Goal: Task Accomplishment & Management: Manage account settings

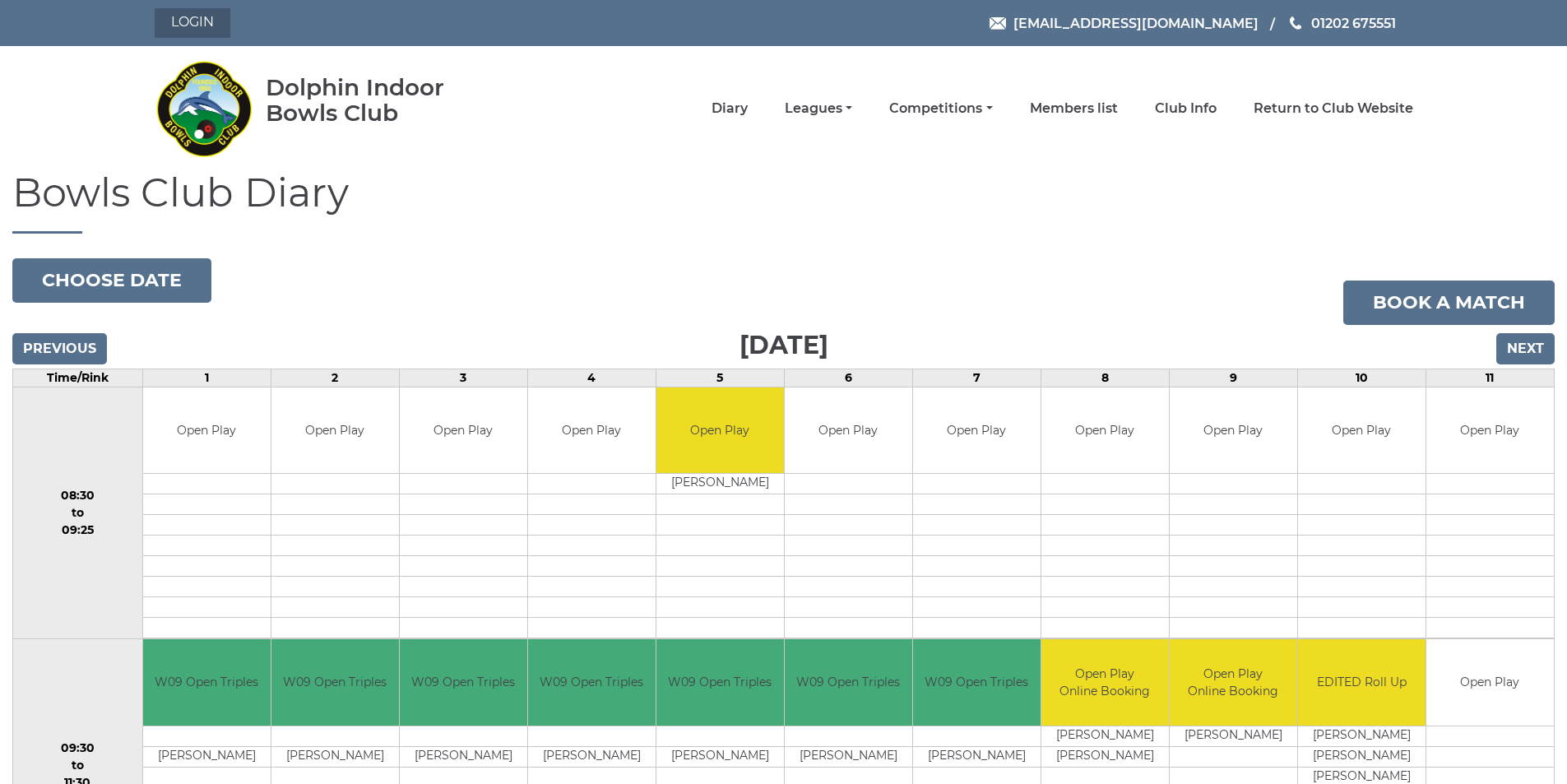
click at [213, 24] on link "Login" at bounding box center [192, 23] width 75 height 30
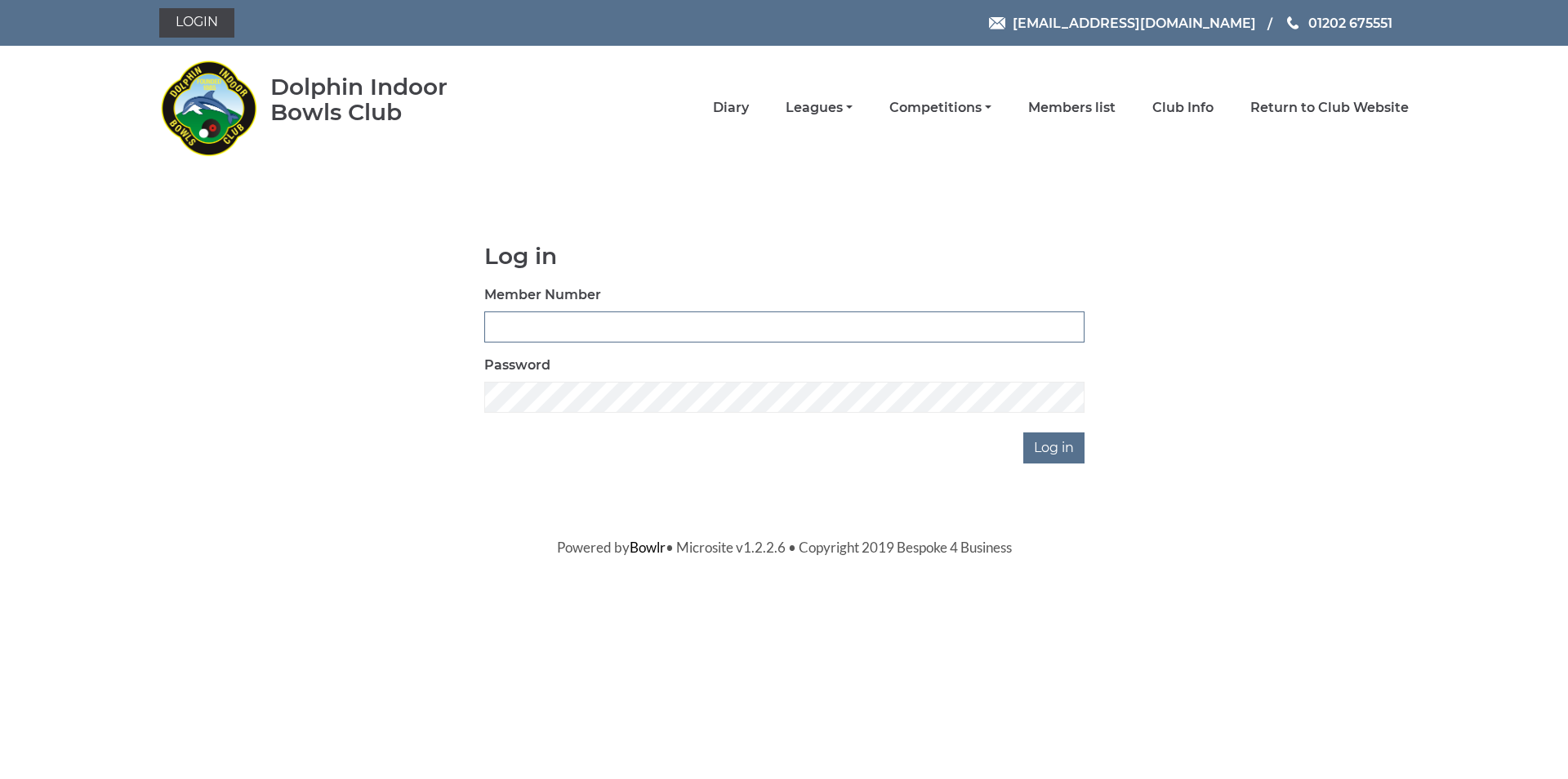
click at [543, 329] on input "Member Number" at bounding box center [784, 327] width 600 height 32
type input "3054"
click at [1024, 432] on input "Log in" at bounding box center [1054, 448] width 61 height 32
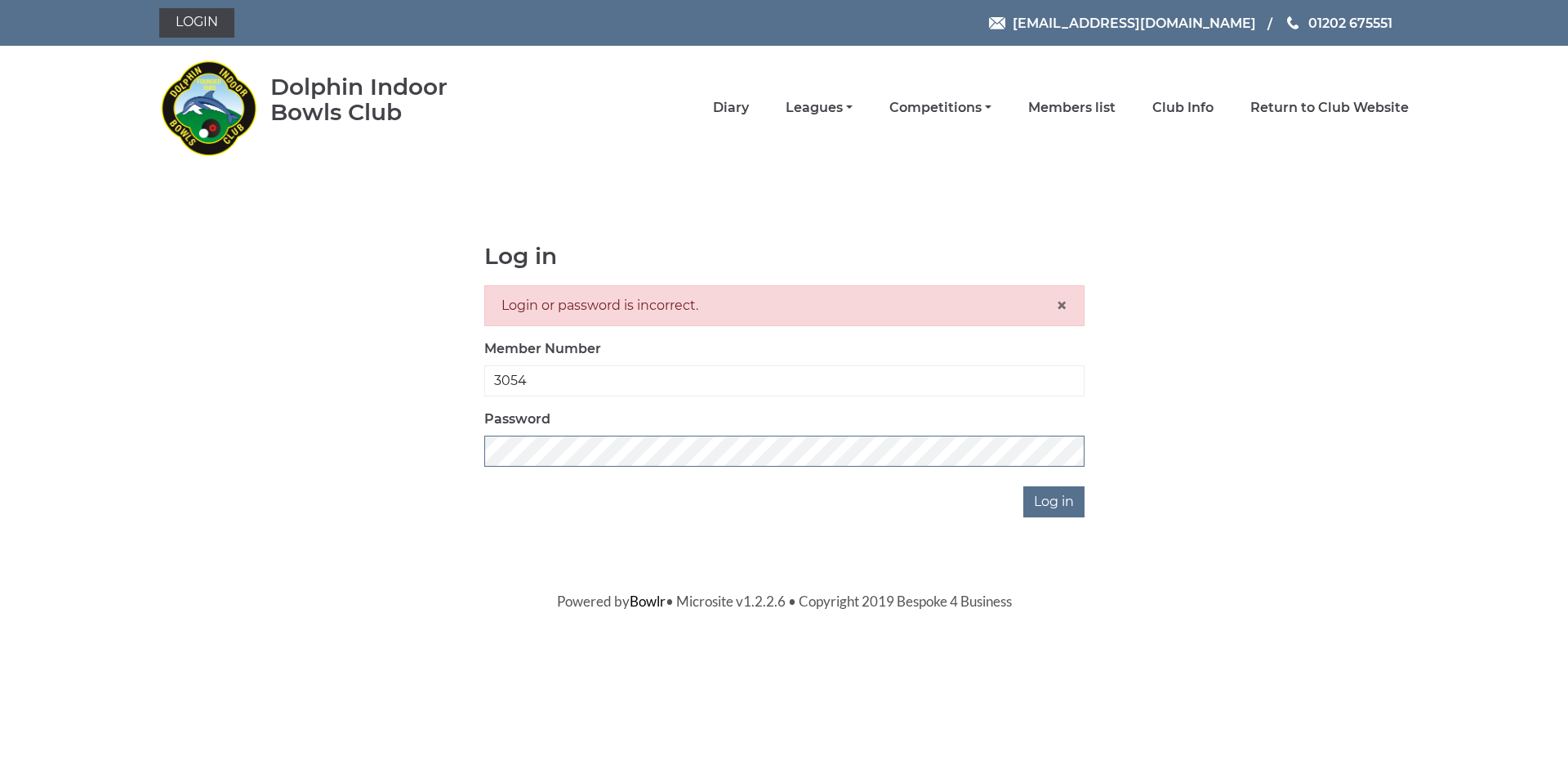
click at [477, 455] on div "Log in Login or password is incorrect. × Member Number 3054 Password Log in" at bounding box center [784, 380] width 625 height 274
click at [1062, 512] on input "Log in" at bounding box center [1054, 502] width 61 height 32
click at [1052, 506] on input "Log in" at bounding box center [1054, 502] width 61 height 32
click at [442, 438] on div "Log in Login or password is incorrect. × Member Number 3054 Password Log in" at bounding box center [784, 380] width 1249 height 274
click at [1045, 505] on input "Log in" at bounding box center [1054, 502] width 61 height 32
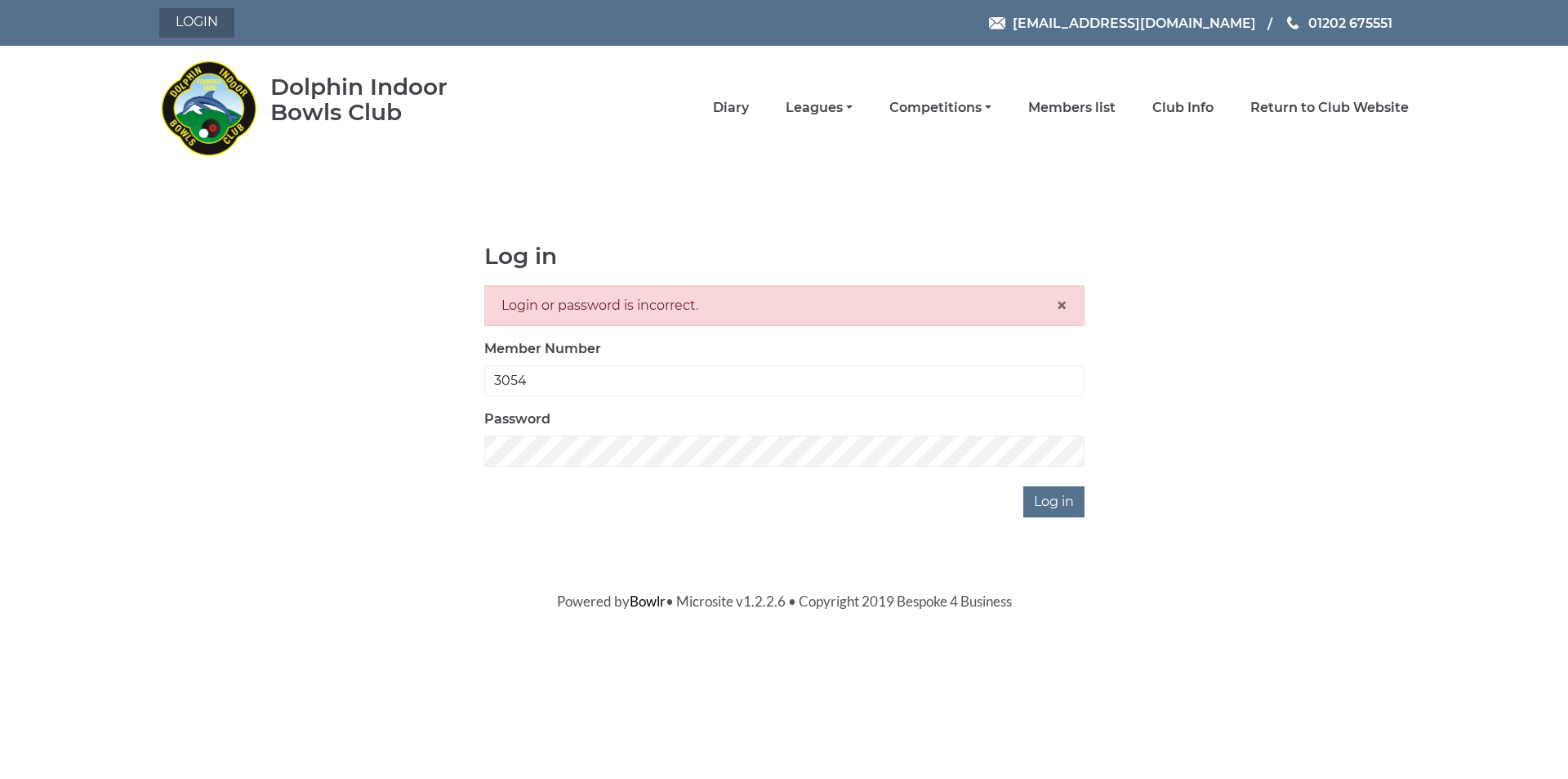
click at [213, 19] on link "Login" at bounding box center [197, 23] width 75 height 30
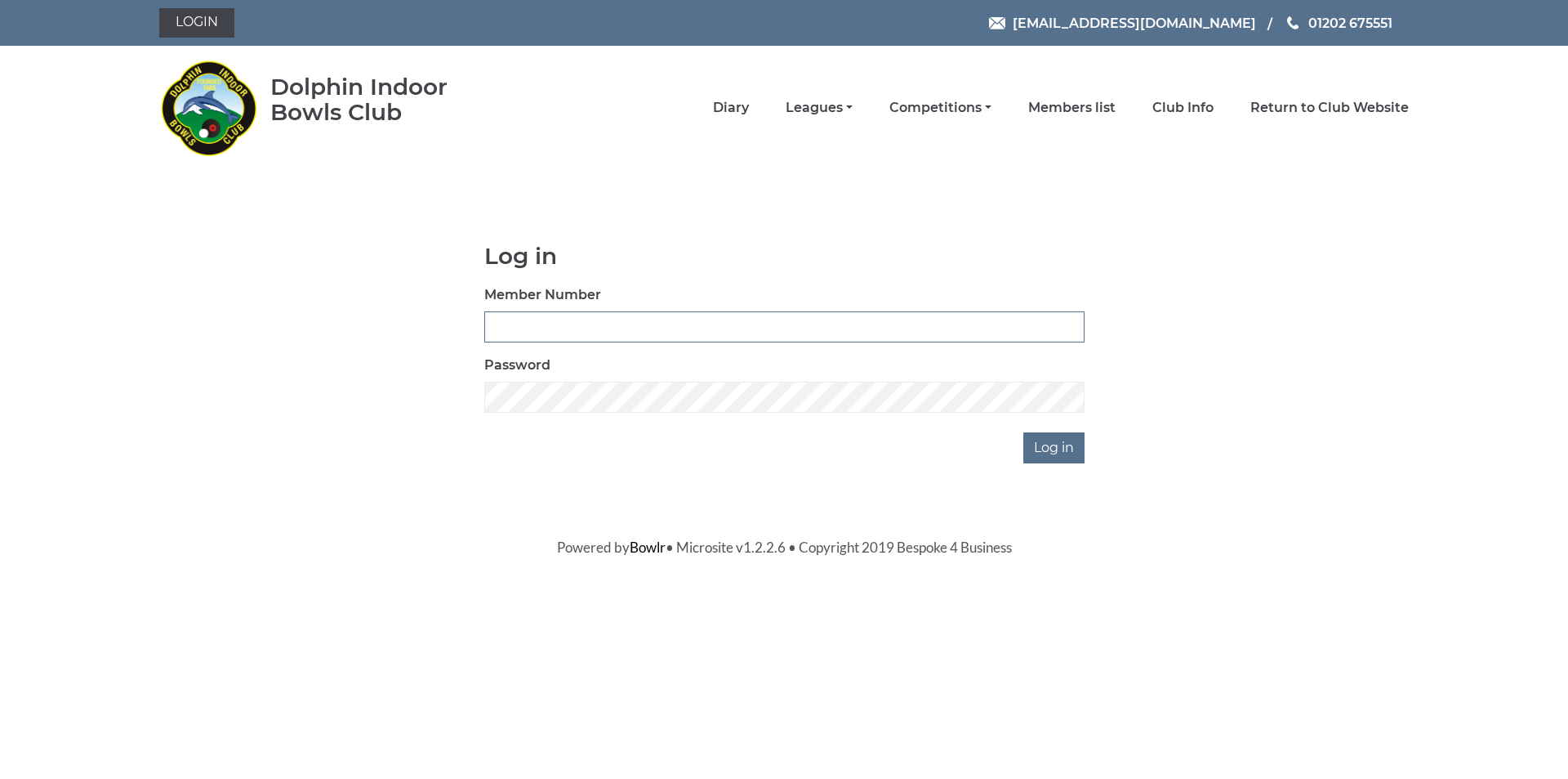
click at [543, 335] on input "Member Number" at bounding box center [784, 327] width 600 height 32
type input "3054"
click at [1042, 443] on input "Log in" at bounding box center [1054, 448] width 61 height 32
